Goal: Task Accomplishment & Management: Manage account settings

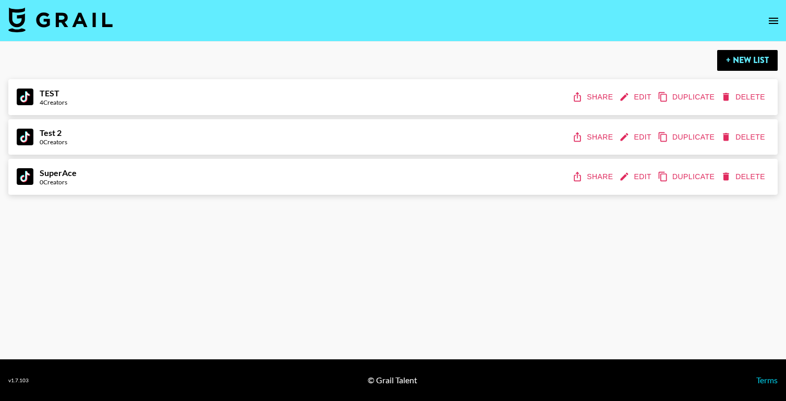
click at [644, 176] on button "Edit" at bounding box center [636, 176] width 39 height 19
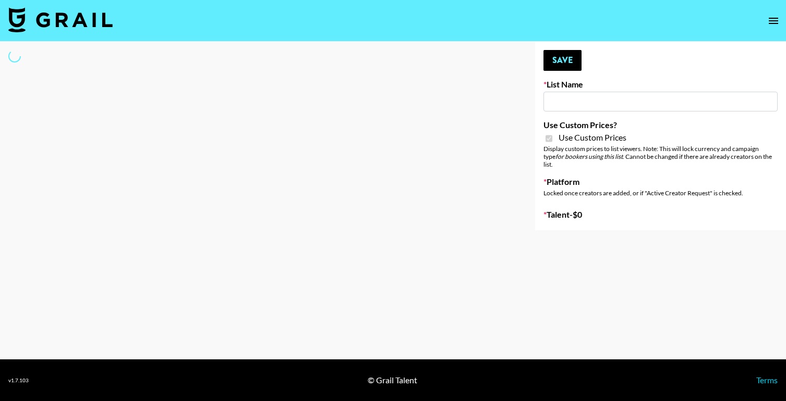
type input "SuperAce"
checkbox input "true"
select select "Brand"
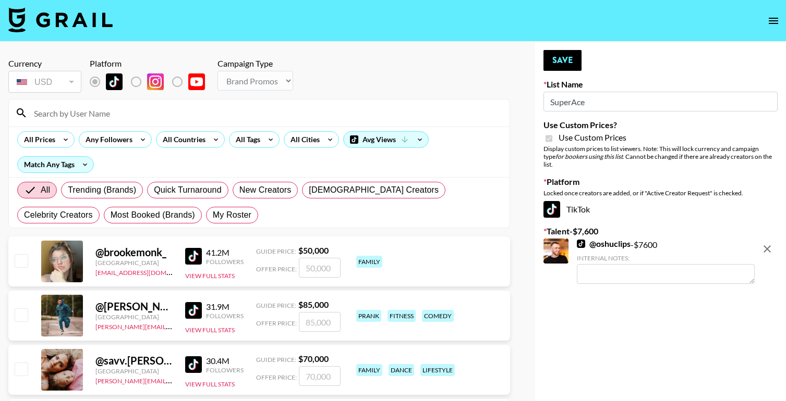
click at [766, 246] on icon "remove" at bounding box center [766, 249] width 7 height 7
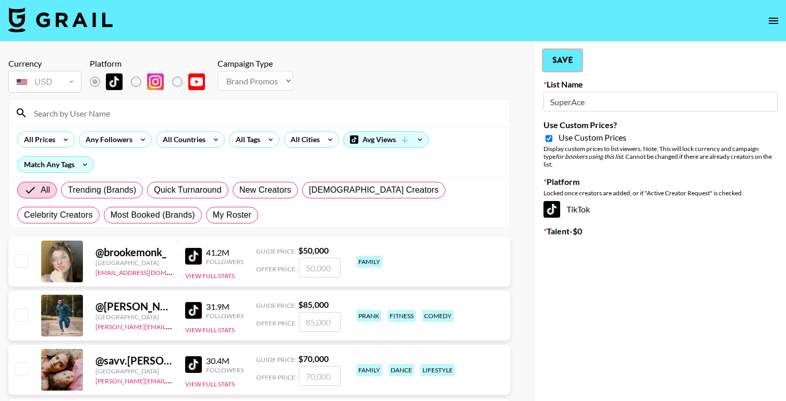
click at [561, 59] on button "Save" at bounding box center [562, 60] width 38 height 21
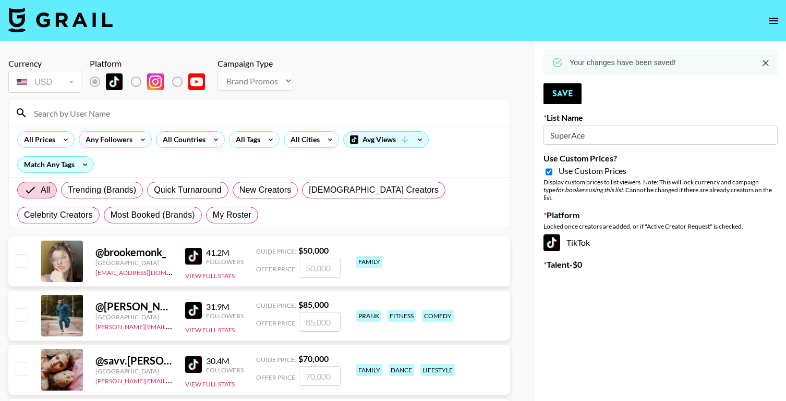
click at [772, 19] on icon "open drawer" at bounding box center [773, 21] width 13 height 13
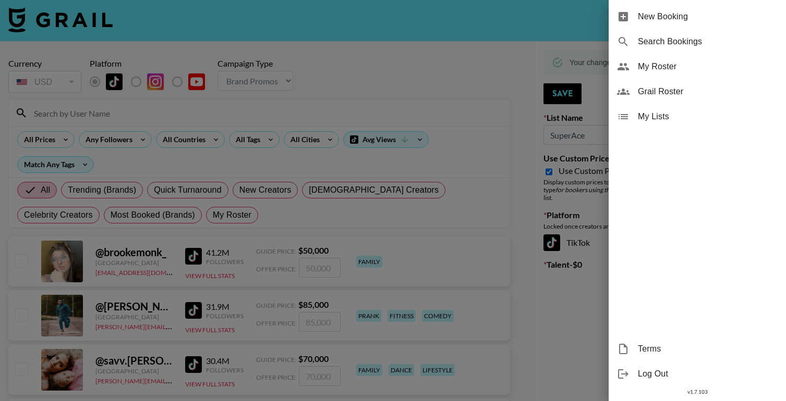
click at [433, 83] on div at bounding box center [393, 200] width 786 height 401
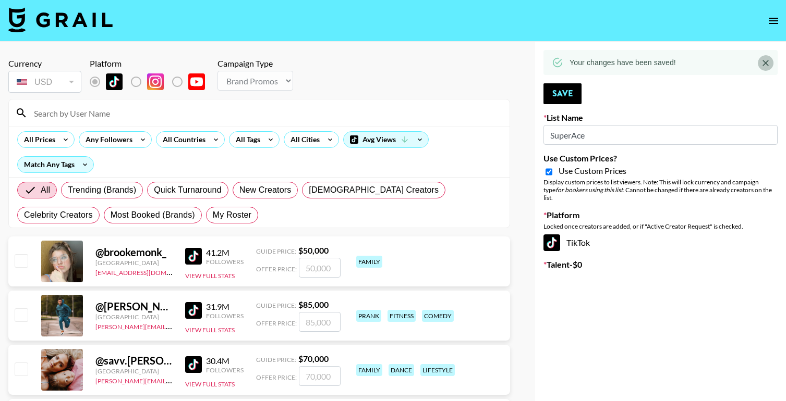
click at [767, 62] on icon "Close" at bounding box center [765, 63] width 10 height 10
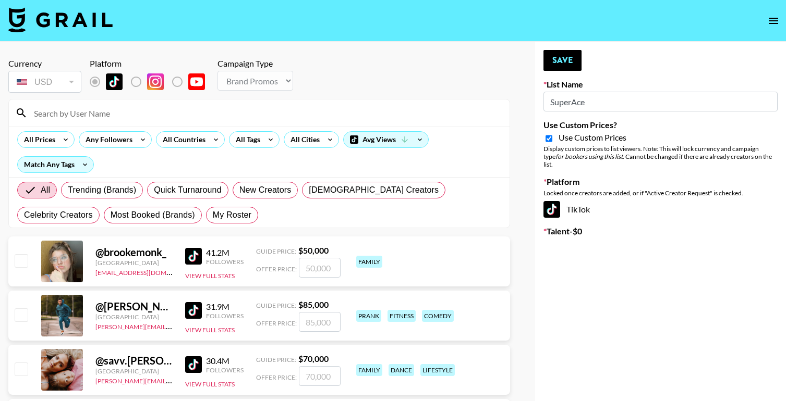
click at [773, 18] on icon "open drawer" at bounding box center [773, 21] width 13 height 13
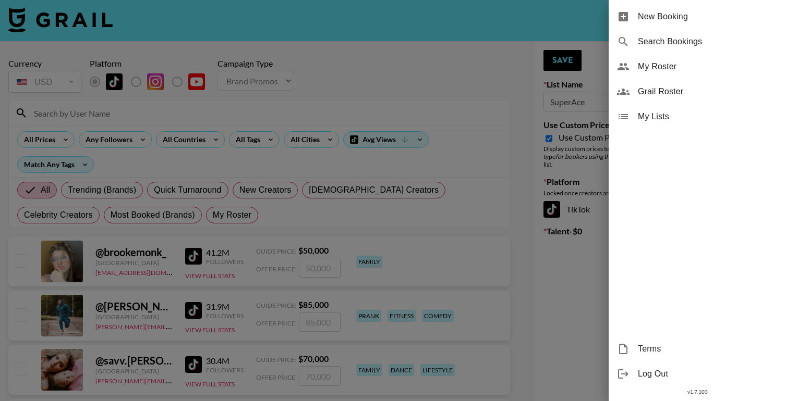
click at [677, 130] on ul "New Booking Search Bookings My Roster Grail Roster My Lists" at bounding box center [696, 66] width 177 height 133
click at [677, 117] on span "My Lists" at bounding box center [707, 117] width 140 height 13
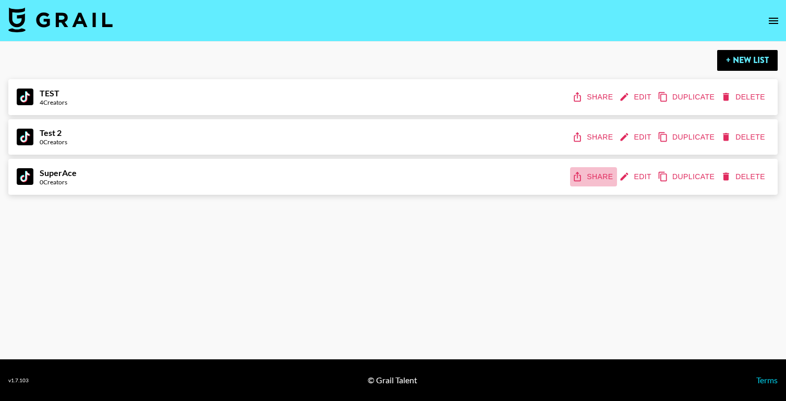
click at [606, 178] on button "Share" at bounding box center [593, 176] width 47 height 19
click at [633, 177] on button "Edit" at bounding box center [636, 176] width 39 height 19
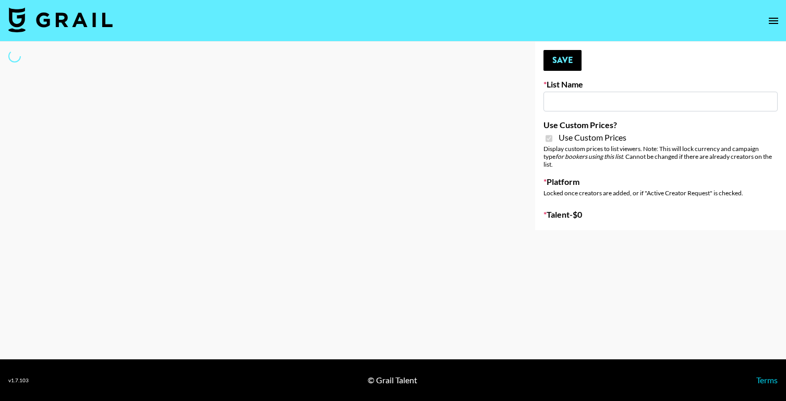
type input "SuperAce"
checkbox input "true"
select select "Brand"
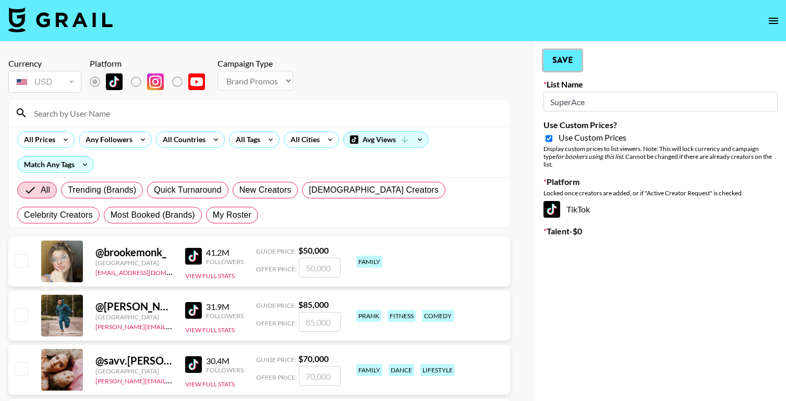
click at [561, 64] on button "Save" at bounding box center [562, 60] width 38 height 21
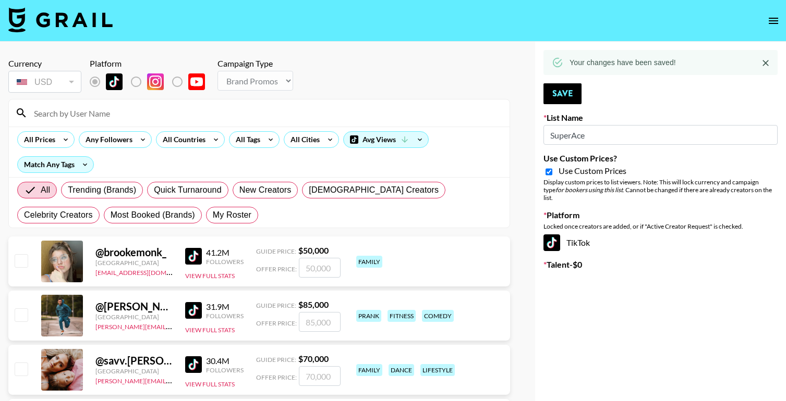
click at [770, 22] on icon "open drawer" at bounding box center [773, 21] width 13 height 13
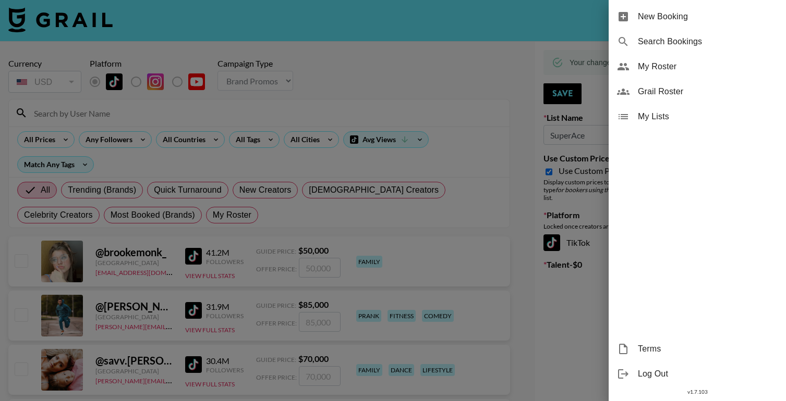
click at [666, 114] on span "My Lists" at bounding box center [707, 117] width 140 height 13
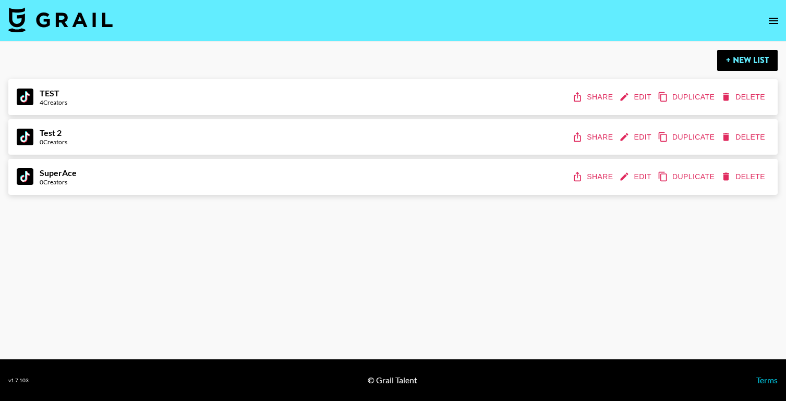
drag, startPoint x: 631, startPoint y: 178, endPoint x: 746, endPoint y: 0, distance: 211.8
click at [0, 0] on section "+ New List TEST 4 Creators Share Edit Duplicate Delete Test 2 0 Creators Share …" at bounding box center [393, 200] width 786 height 401
click at [638, 178] on button "Edit" at bounding box center [636, 176] width 39 height 19
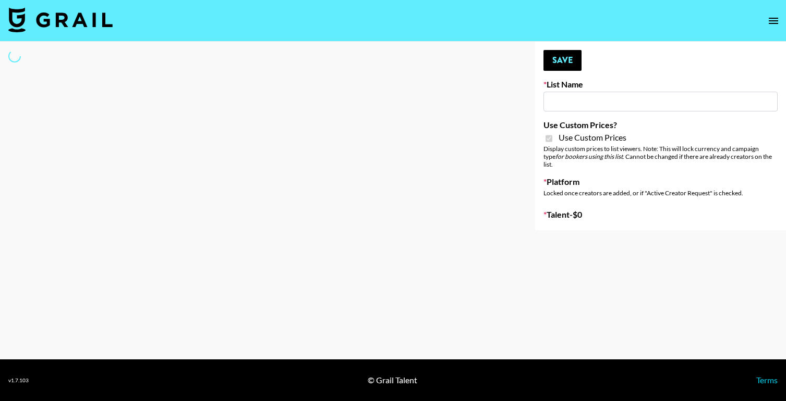
type input "SuperAce"
checkbox input "true"
select select "Brand"
